Goal: Check status: Check status

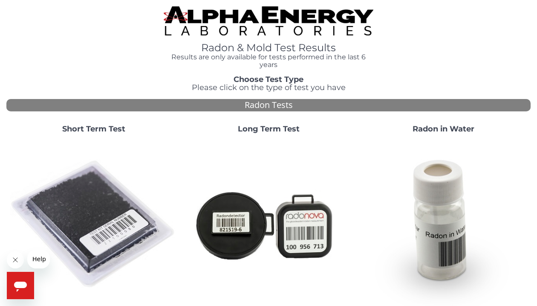
click at [101, 209] on img at bounding box center [94, 224] width 168 height 168
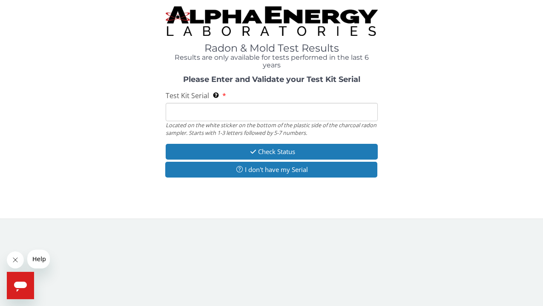
click at [219, 118] on input "Test Kit Serial Located on the white sticker on the bottom of the plastic side …" at bounding box center [272, 112] width 212 height 18
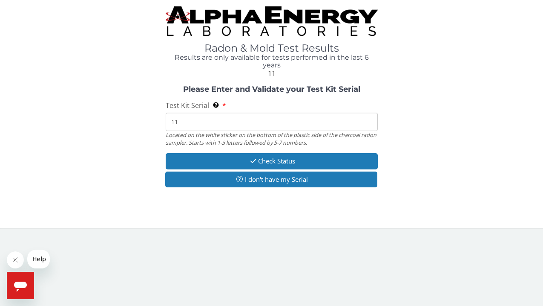
type input "1"
type input "AA738890"
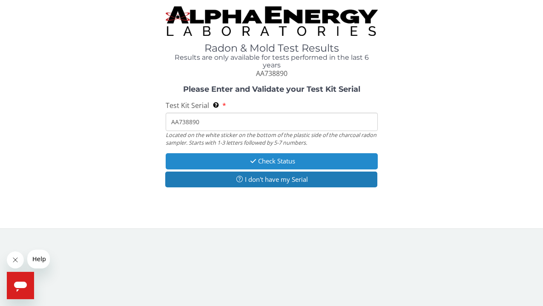
click at [257, 160] on button "Check Status" at bounding box center [272, 161] width 212 height 16
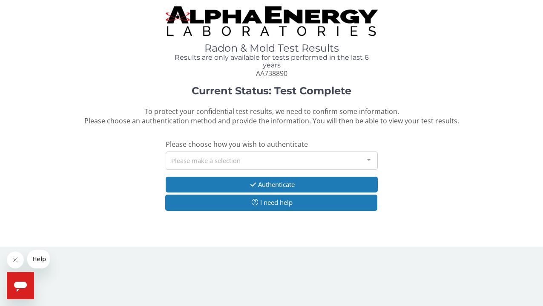
click at [221, 162] on div "Please make a selection" at bounding box center [272, 160] width 212 height 18
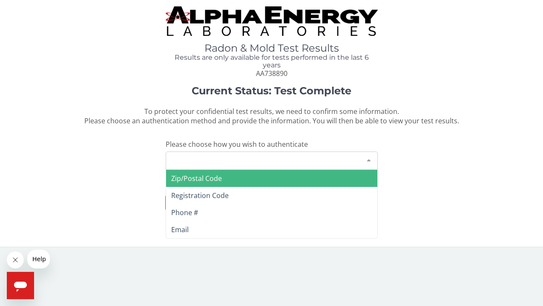
click at [218, 181] on span "Zip/Postal Code" at bounding box center [196, 177] width 51 height 9
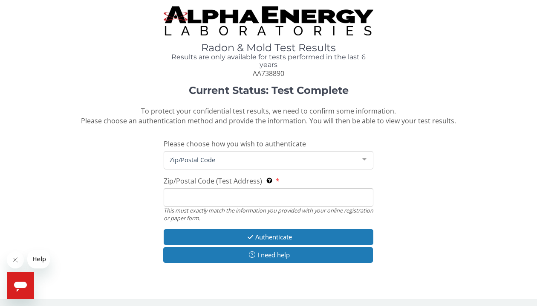
click at [218, 199] on input "Zip/Postal Code (Test Address) This must exactly match the information you prov…" at bounding box center [269, 197] width 210 height 18
type input "82520"
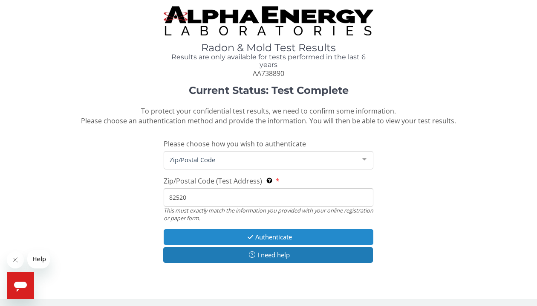
click at [246, 237] on icon "button" at bounding box center [251, 237] width 10 height 6
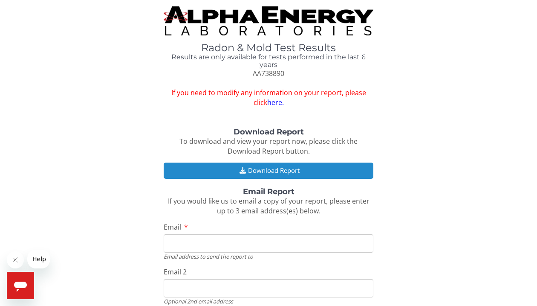
click at [291, 174] on button "Download Report" at bounding box center [269, 170] width 210 height 16
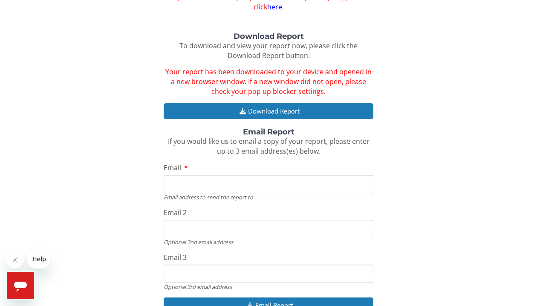
scroll to position [96, 0]
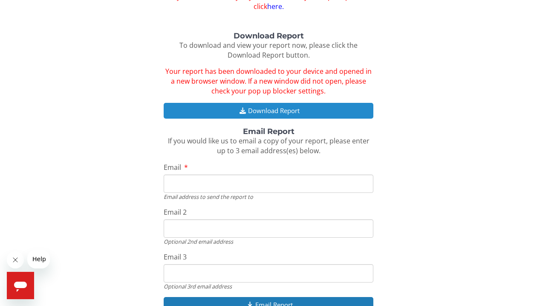
click at [292, 110] on button "Download Report" at bounding box center [269, 111] width 210 height 16
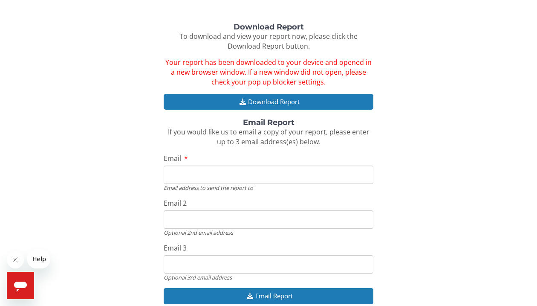
scroll to position [0, 0]
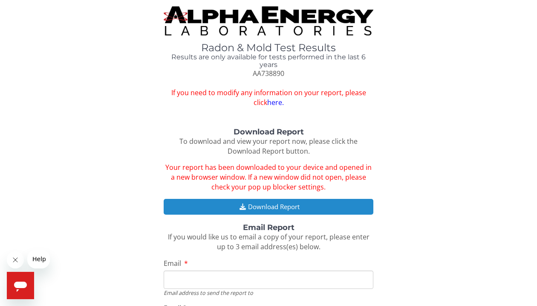
click at [320, 211] on button "Download Report" at bounding box center [269, 207] width 210 height 16
click at [292, 205] on button "Download Report" at bounding box center [269, 207] width 210 height 16
